Goal: Task Accomplishment & Management: Manage account settings

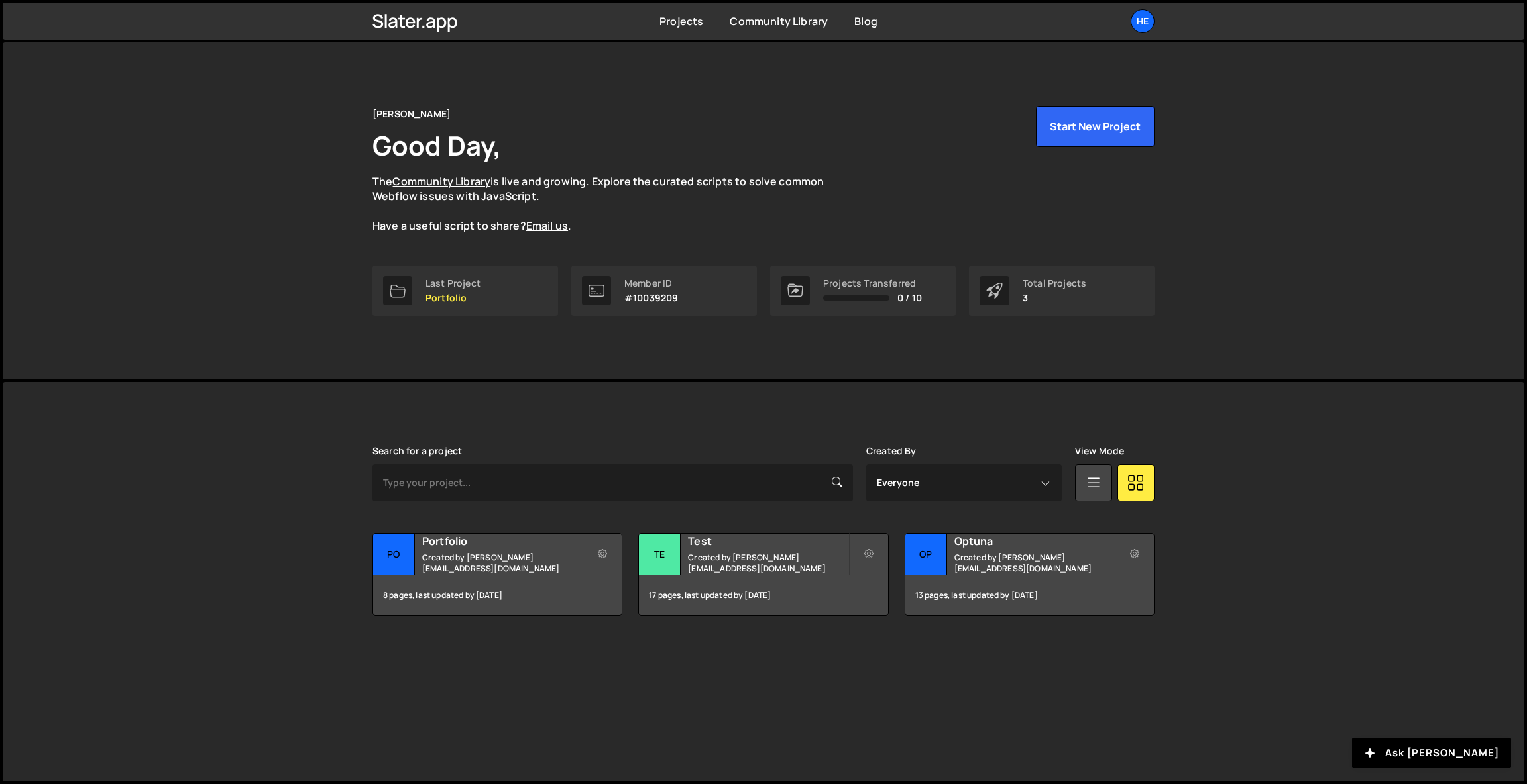
click at [1274, 244] on div "Henrik Good Day, The Community Library is live and growing. Explore the curated…" at bounding box center [764, 211] width 1521 height 337
click at [1132, 20] on div "He" at bounding box center [1142, 21] width 24 height 24
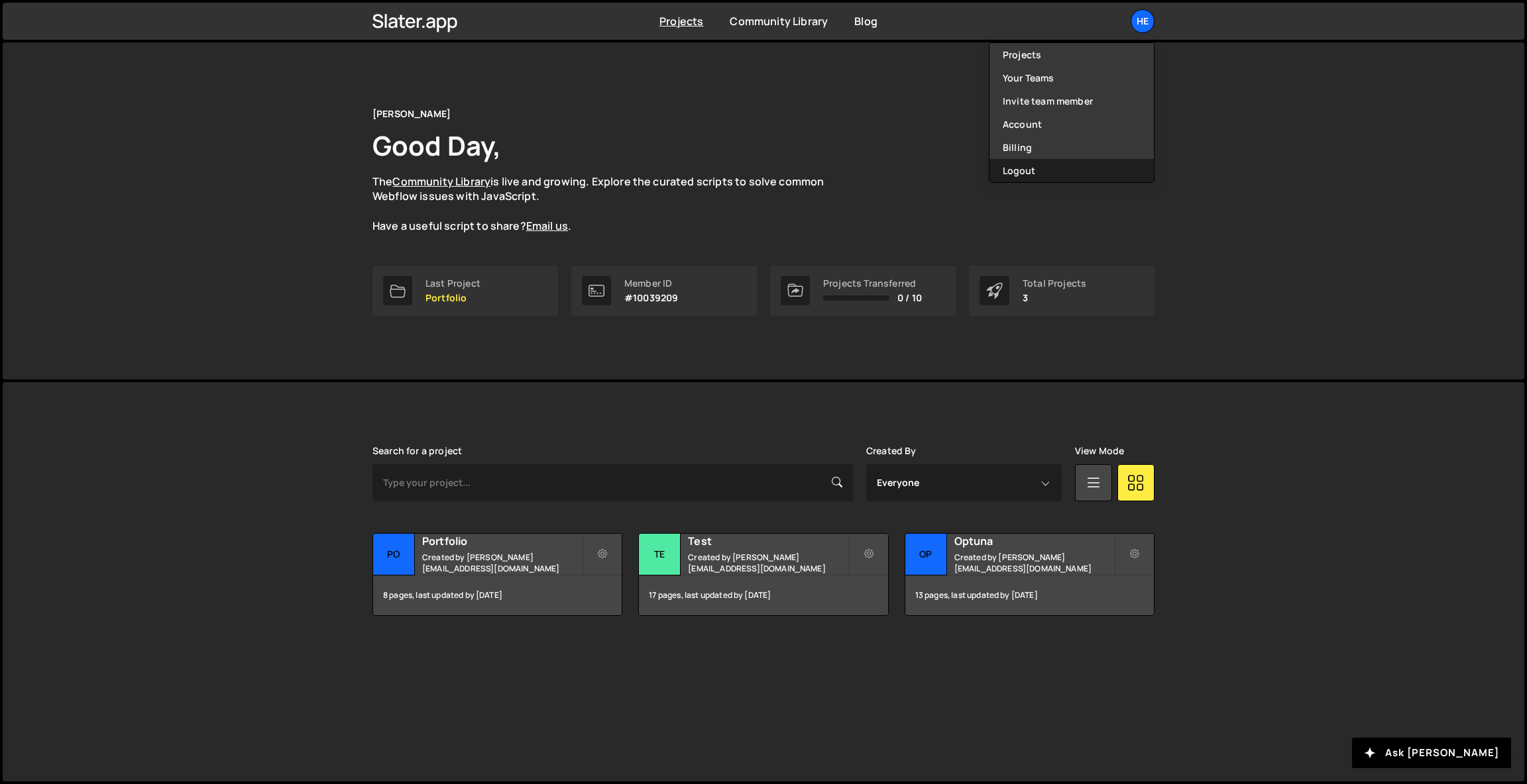
click at [1025, 178] on button "Logout" at bounding box center [1072, 171] width 164 height 23
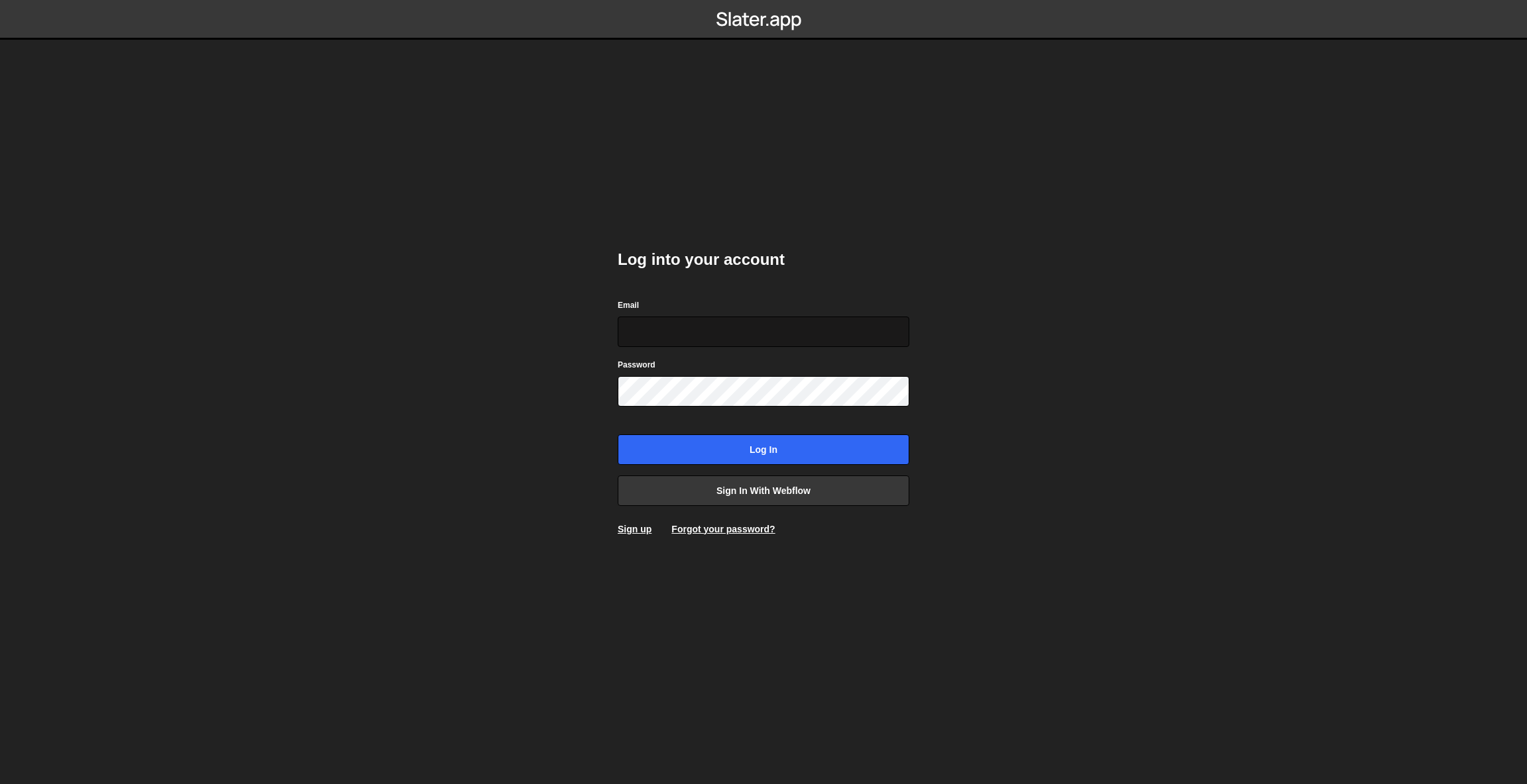
click at [730, 334] on input "Email" at bounding box center [763, 332] width 292 height 30
click at [815, 499] on link "Sign in with Webflow" at bounding box center [763, 491] width 292 height 30
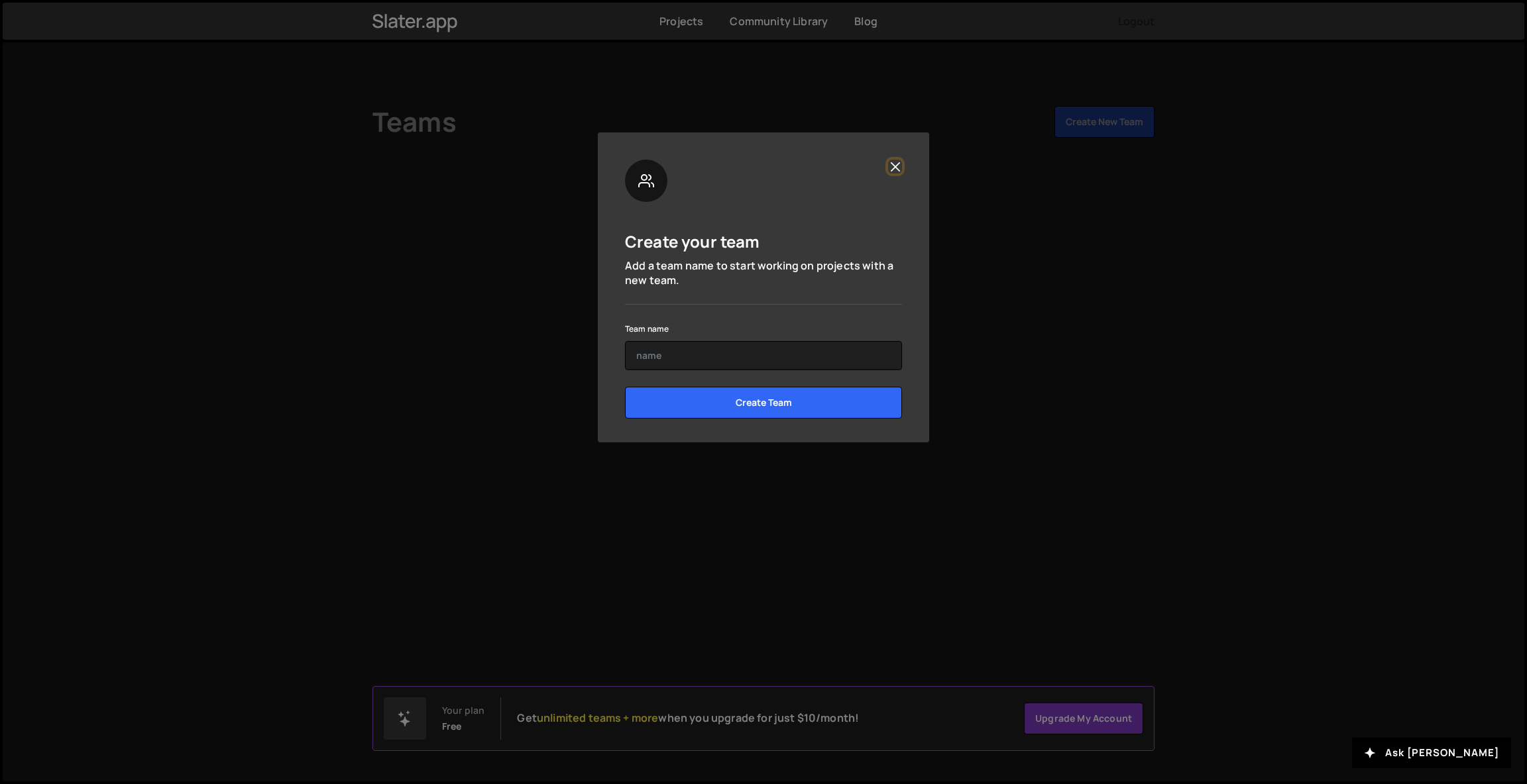
click at [891, 170] on button "Close" at bounding box center [895, 166] width 14 height 14
click at [898, 168] on button "Close" at bounding box center [895, 166] width 14 height 14
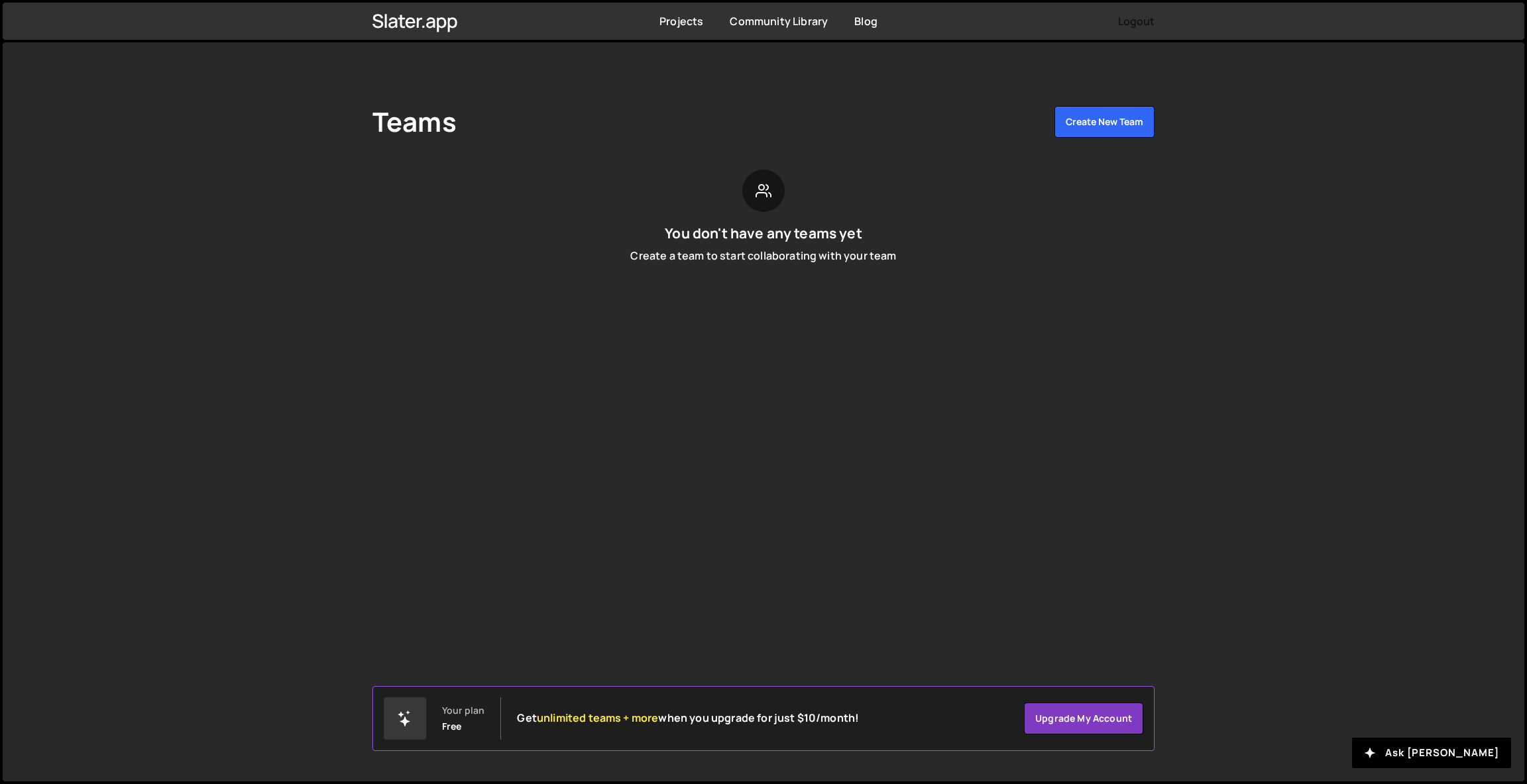
click at [1146, 22] on button "Logout" at bounding box center [1136, 21] width 37 height 24
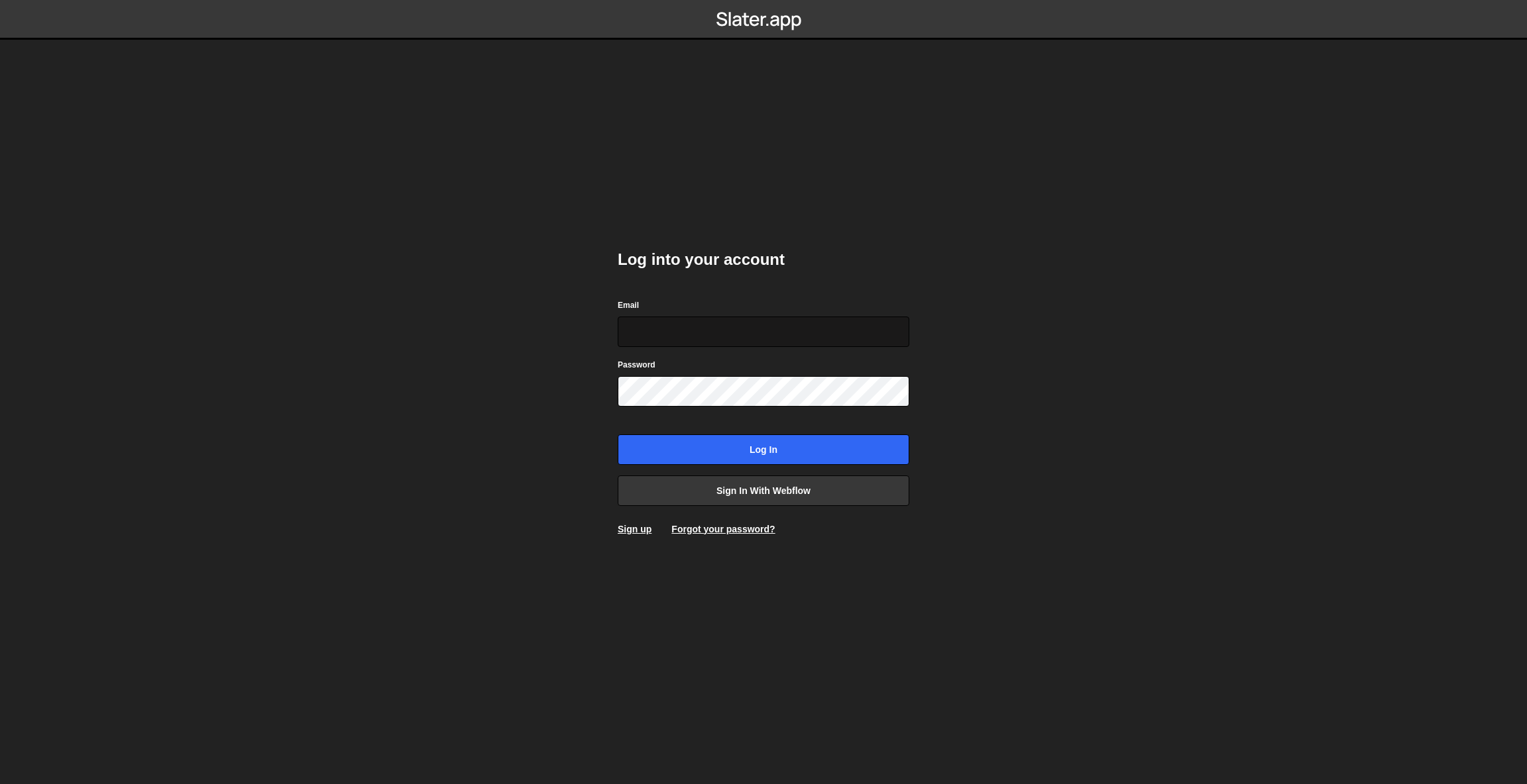
click at [785, 319] on input "Email" at bounding box center [763, 332] width 292 height 30
click at [815, 498] on link "Sign in with Webflow" at bounding box center [763, 491] width 292 height 30
click at [816, 487] on link "Sign in with Webflow" at bounding box center [763, 491] width 292 height 30
click at [759, 484] on link "Sign in with Webflow" at bounding box center [763, 491] width 292 height 30
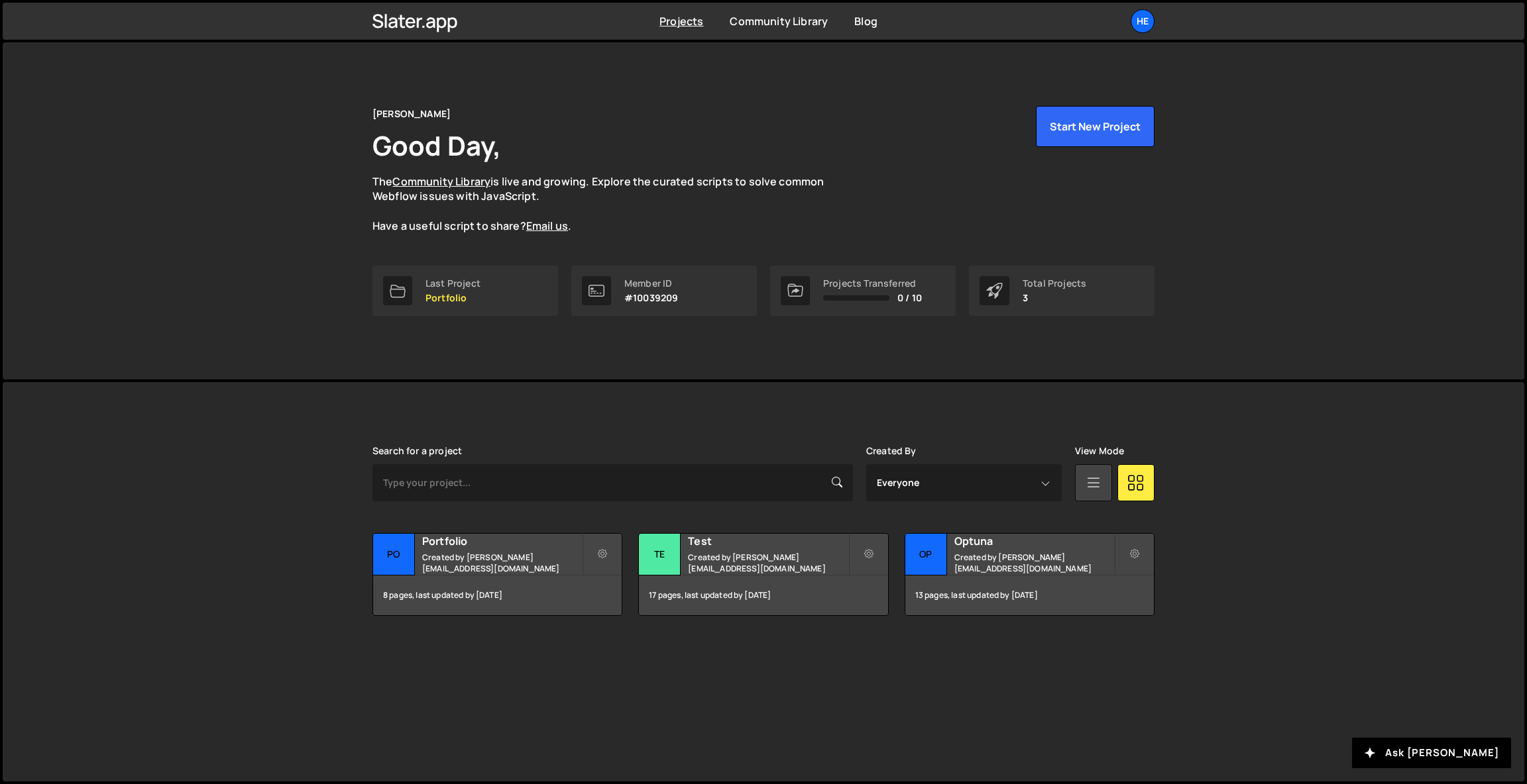
click at [1109, 485] on link at bounding box center [1093, 483] width 37 height 37
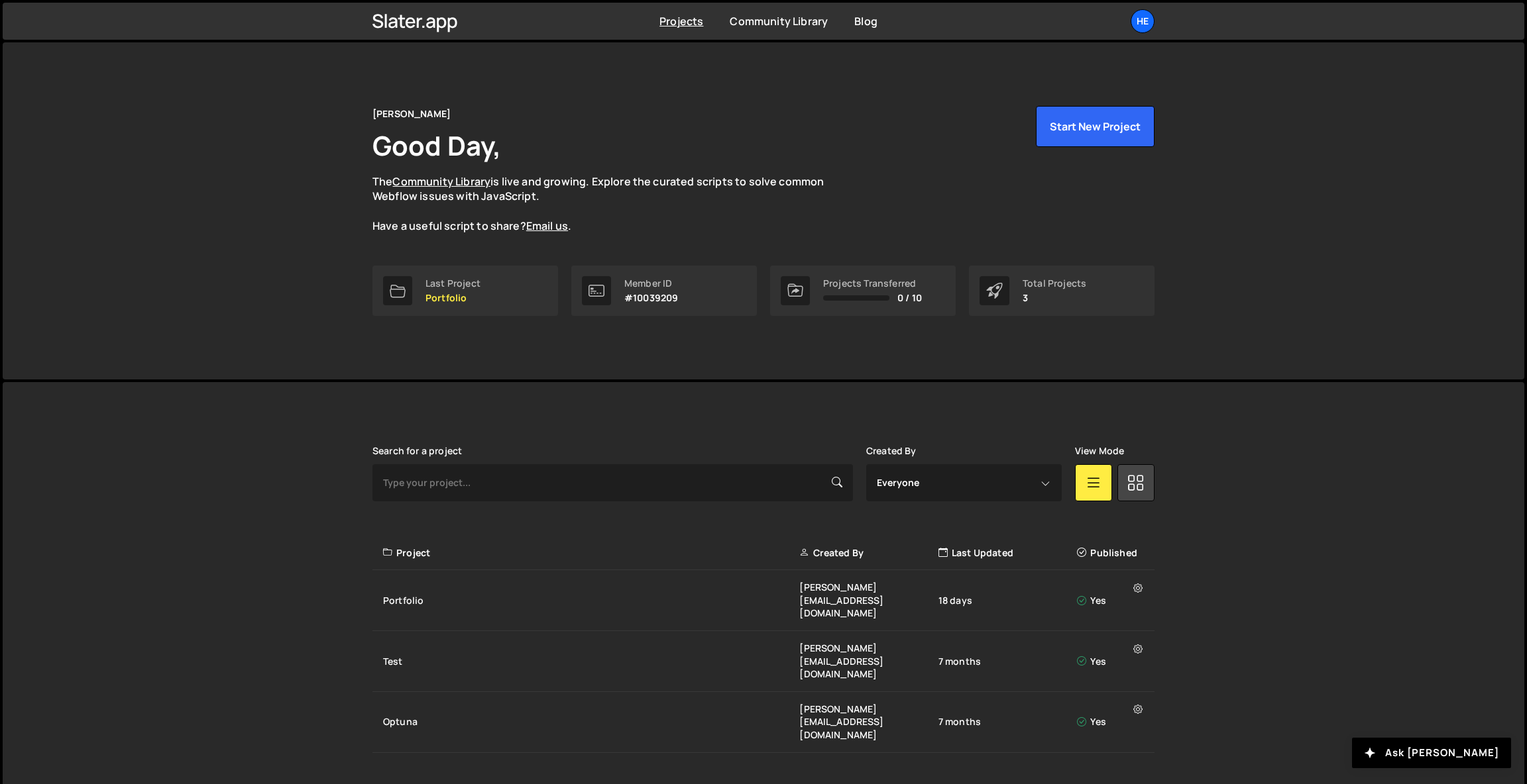
click at [1228, 413] on div "[PERSON_NAME] is designed for desktop use. Please use a larger screen to access…" at bounding box center [764, 599] width 1521 height 434
drag, startPoint x: 1397, startPoint y: 244, endPoint x: 1391, endPoint y: 78, distance: 166.1
click at [1400, 226] on div "[PERSON_NAME] Good Day, The Community Library is live and growing. Explore the …" at bounding box center [764, 211] width 1521 height 337
